Goal: Task Accomplishment & Management: Use online tool/utility

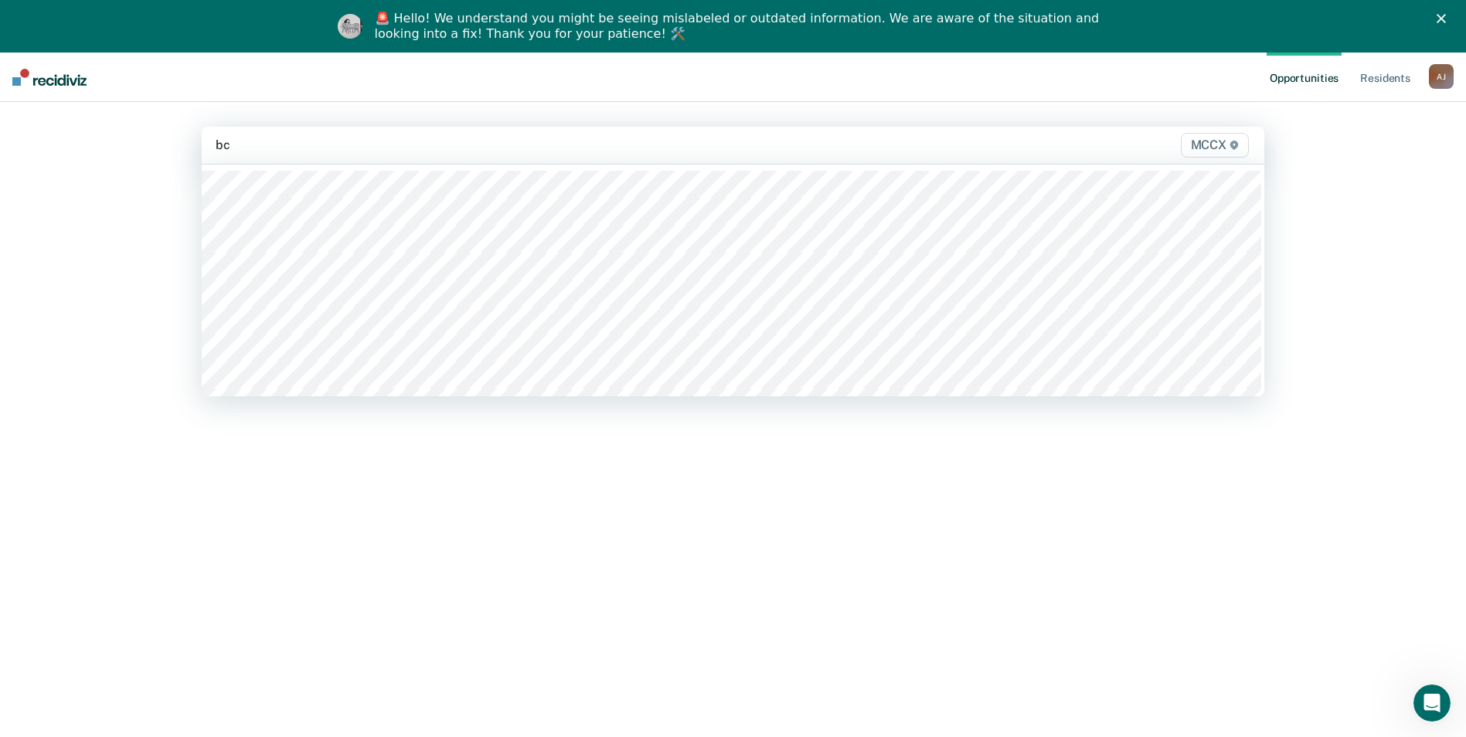
type input "b"
type input "mccx"
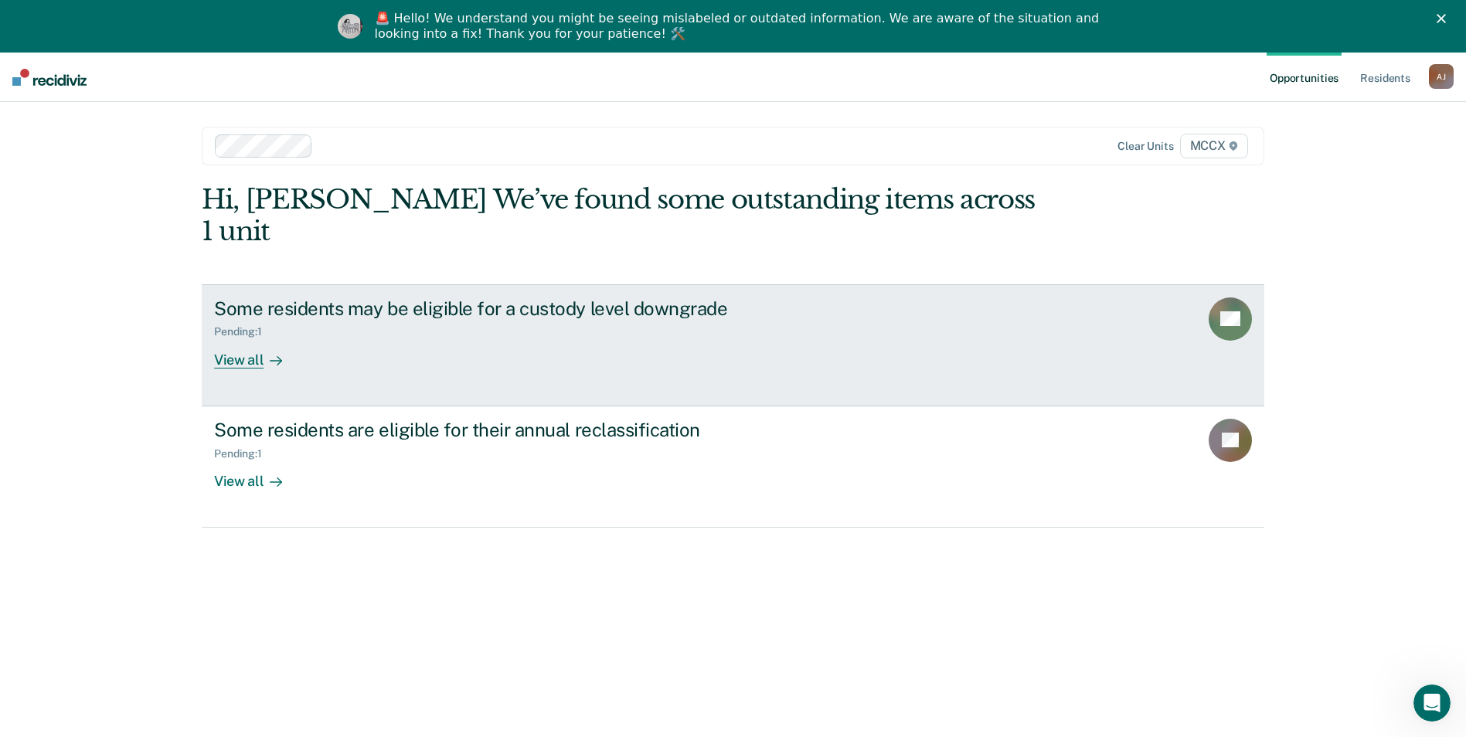
click at [240, 339] on div "View all" at bounding box center [257, 354] width 87 height 30
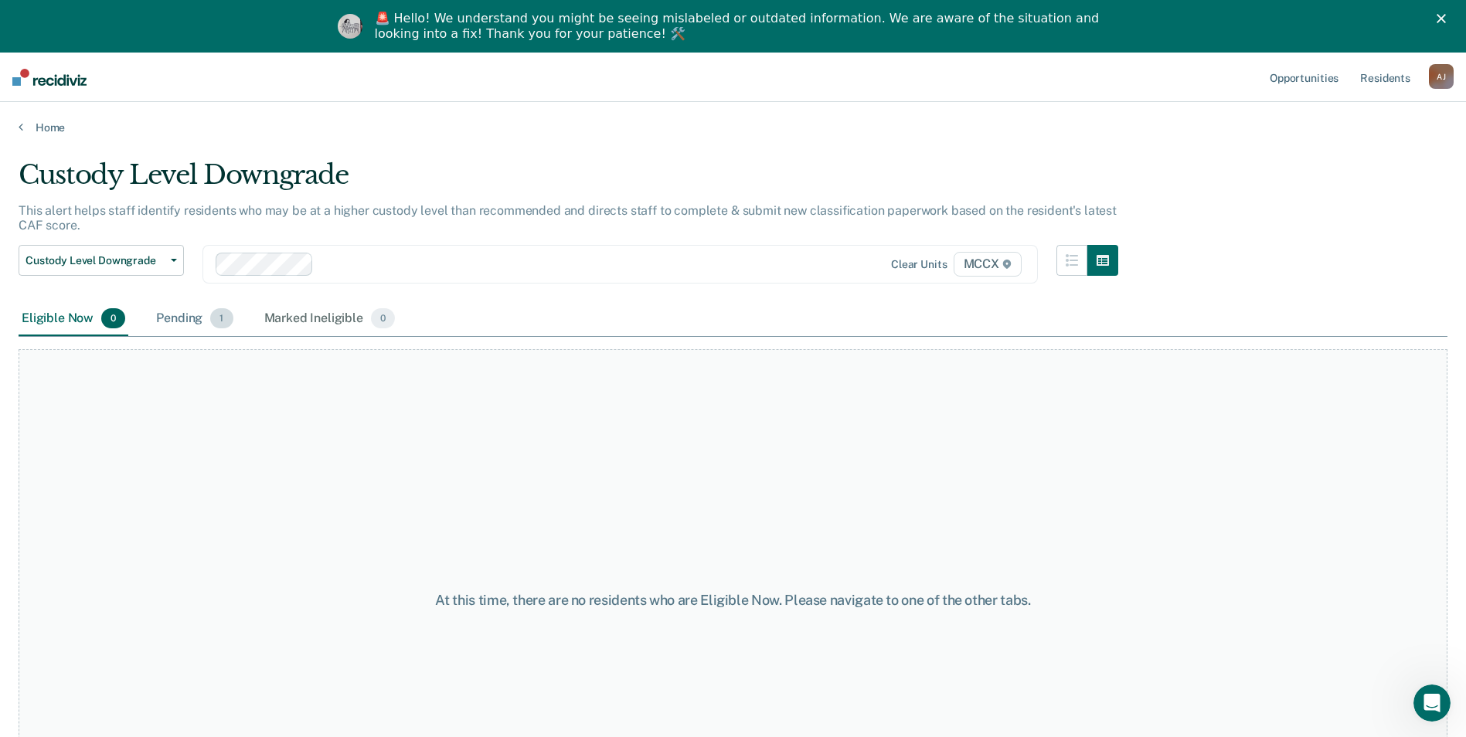
click at [166, 318] on div "Pending 1" at bounding box center [194, 319] width 83 height 34
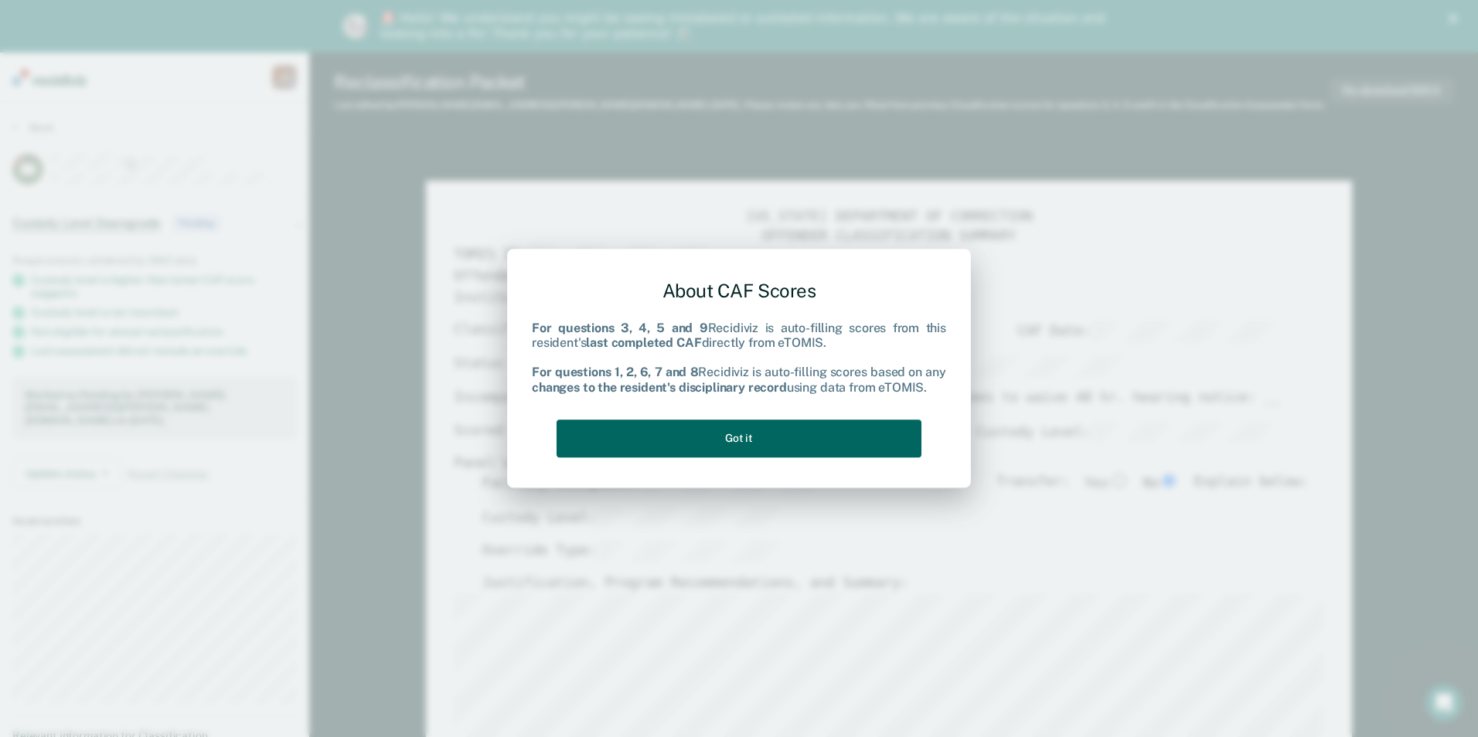
click at [647, 448] on button "Got it" at bounding box center [739, 439] width 365 height 38
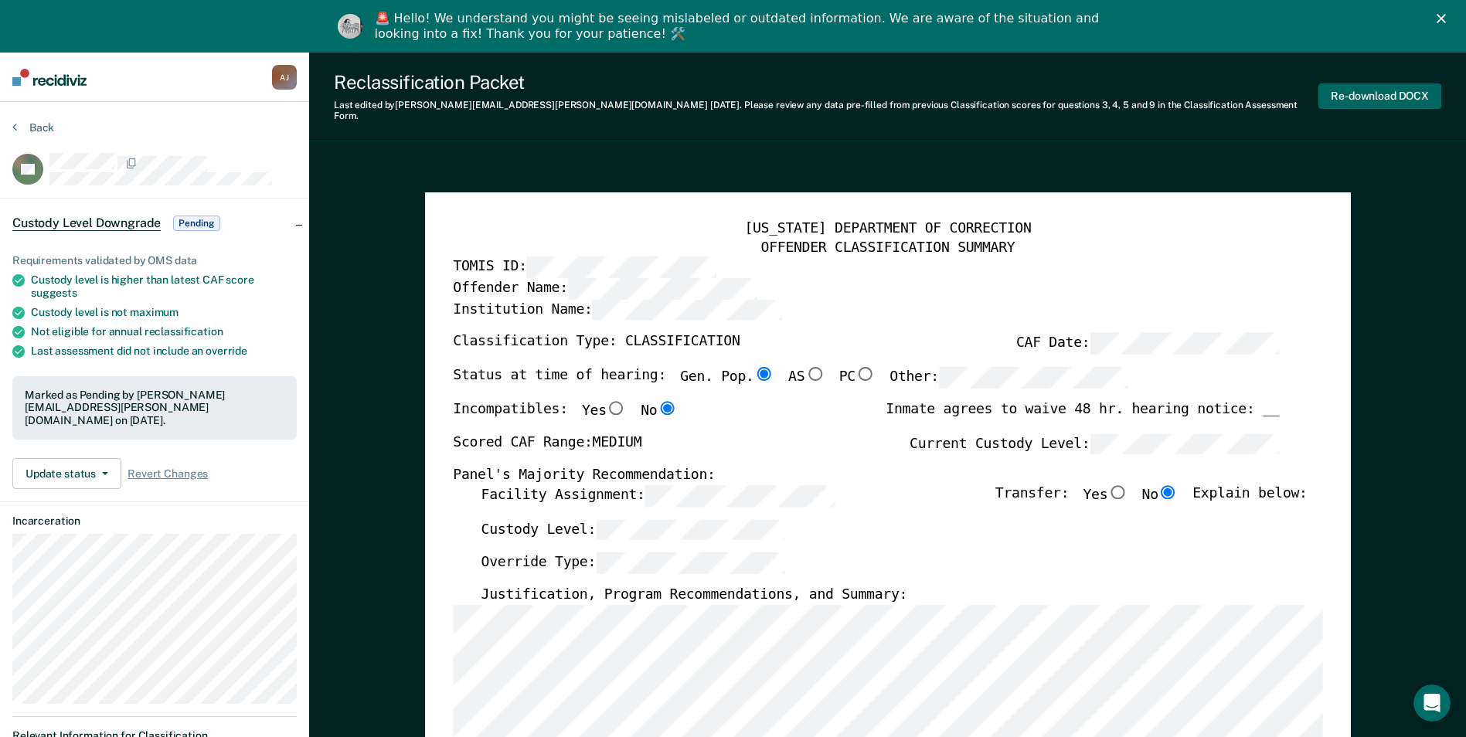
click at [1415, 90] on button "Re-download DOCX" at bounding box center [1380, 96] width 123 height 26
type textarea "x"
